Goal: Navigation & Orientation: Go to known website

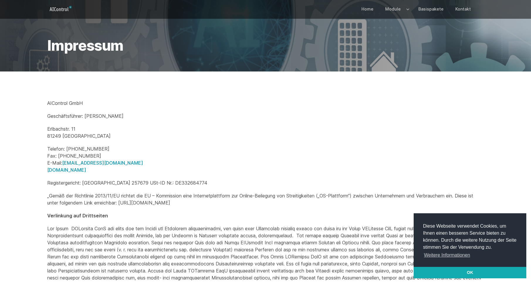
click at [57, 9] on icon "Logo" at bounding box center [57, 10] width 2 height 3
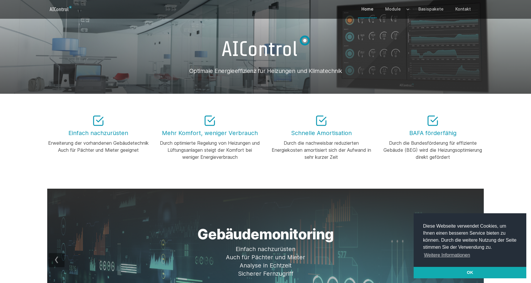
click at [370, 9] on link "Home" at bounding box center [367, 9] width 19 height 17
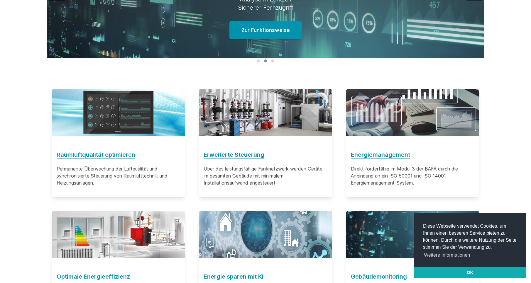
scroll to position [245, 0]
